Goal: Task Accomplishment & Management: Complete application form

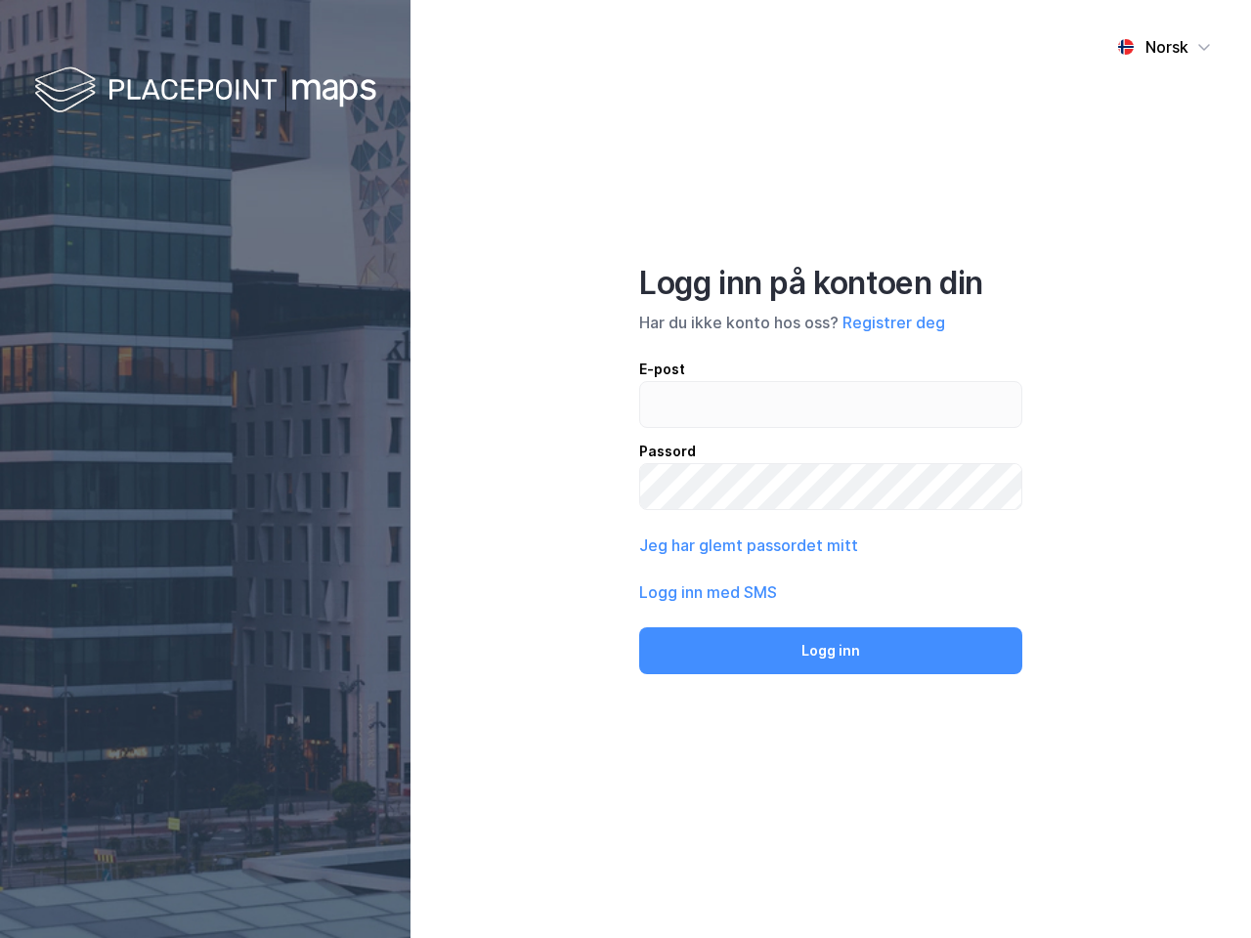
click at [626, 469] on div "Norsk Logg inn på kontoen din Har du ikke konto hos oss? Registrer deg E-post P…" at bounding box center [831, 469] width 841 height 938
click at [205, 91] on img at bounding box center [205, 92] width 342 height 58
click at [1164, 47] on div "Norsk" at bounding box center [1167, 46] width 43 height 23
click at [893, 323] on button "Registrer deg" at bounding box center [894, 322] width 103 height 23
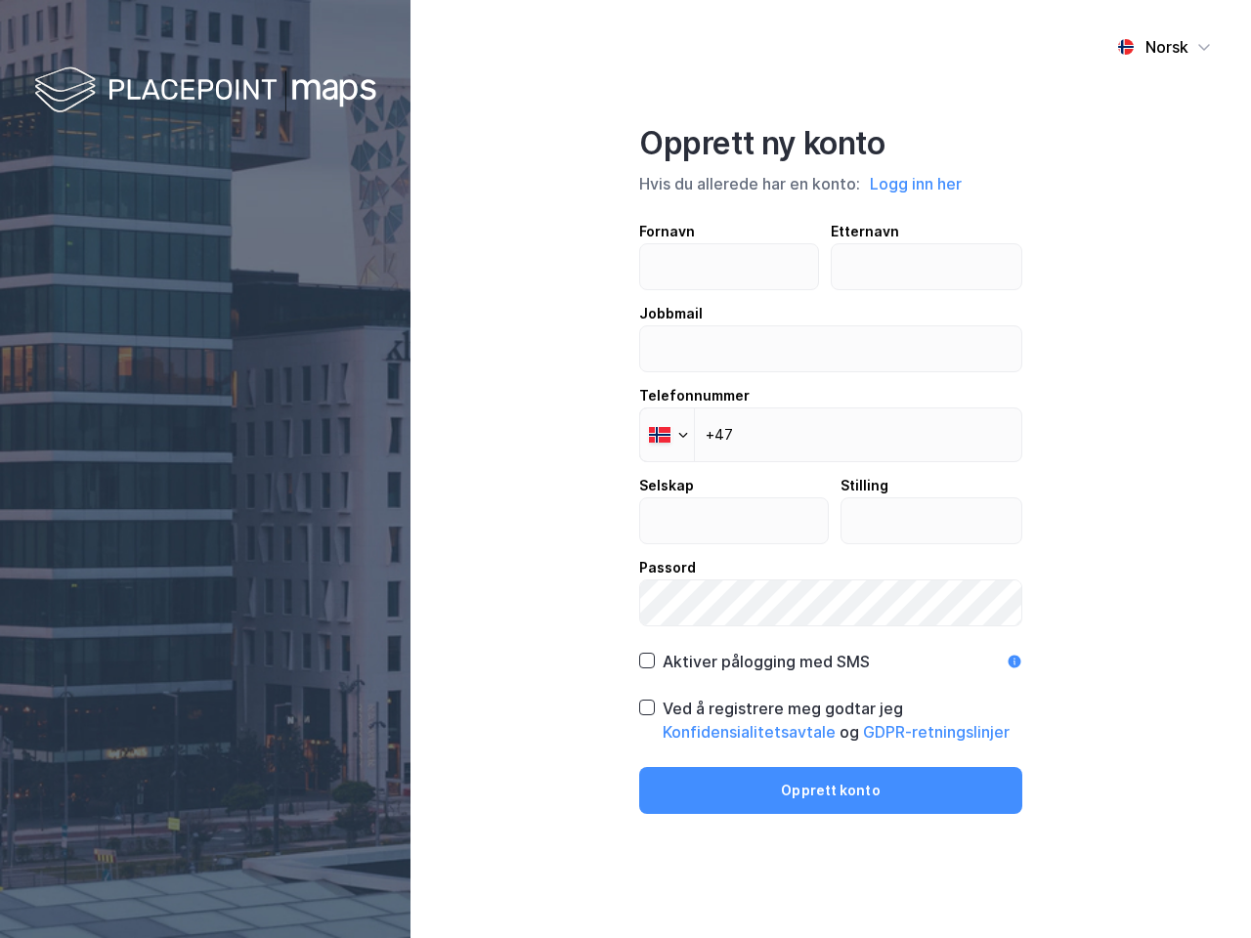
click at [831, 651] on div "Opprett ny konto Hvis du allerede har en konto: Logg inn her Fornavn Etternavn …" at bounding box center [830, 469] width 383 height 690
